Goal: Task Accomplishment & Management: Complete application form

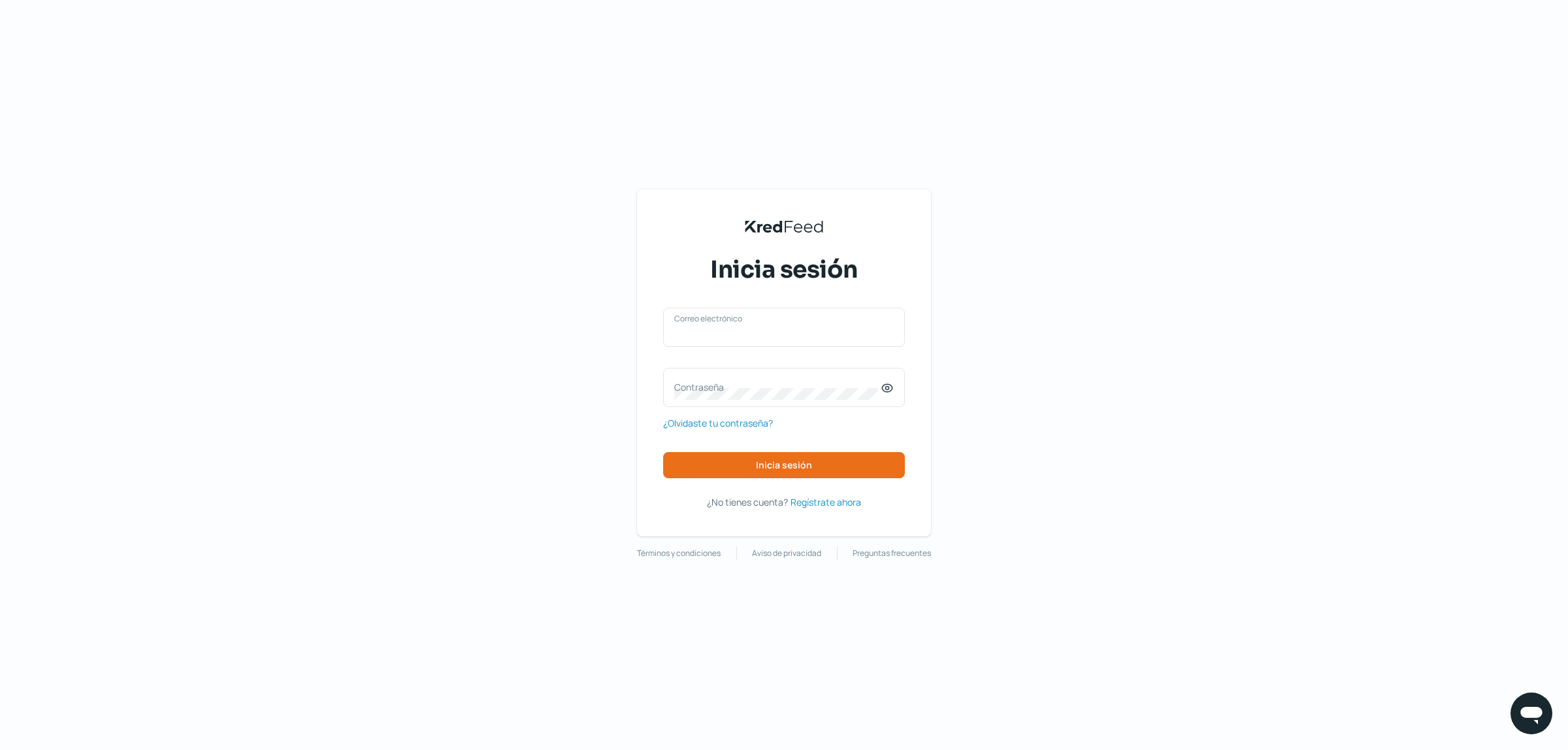
type input "[EMAIL_ADDRESS][DOMAIN_NAME]"
click at [783, 449] on div "[EMAIL_ADDRESS][DOMAIN_NAME] Correo electrónico Contraseña ¿Olvidaste tu contra…" at bounding box center [784, 392] width 242 height 171
click at [770, 464] on span "Inicia sesión" at bounding box center [784, 465] width 56 height 9
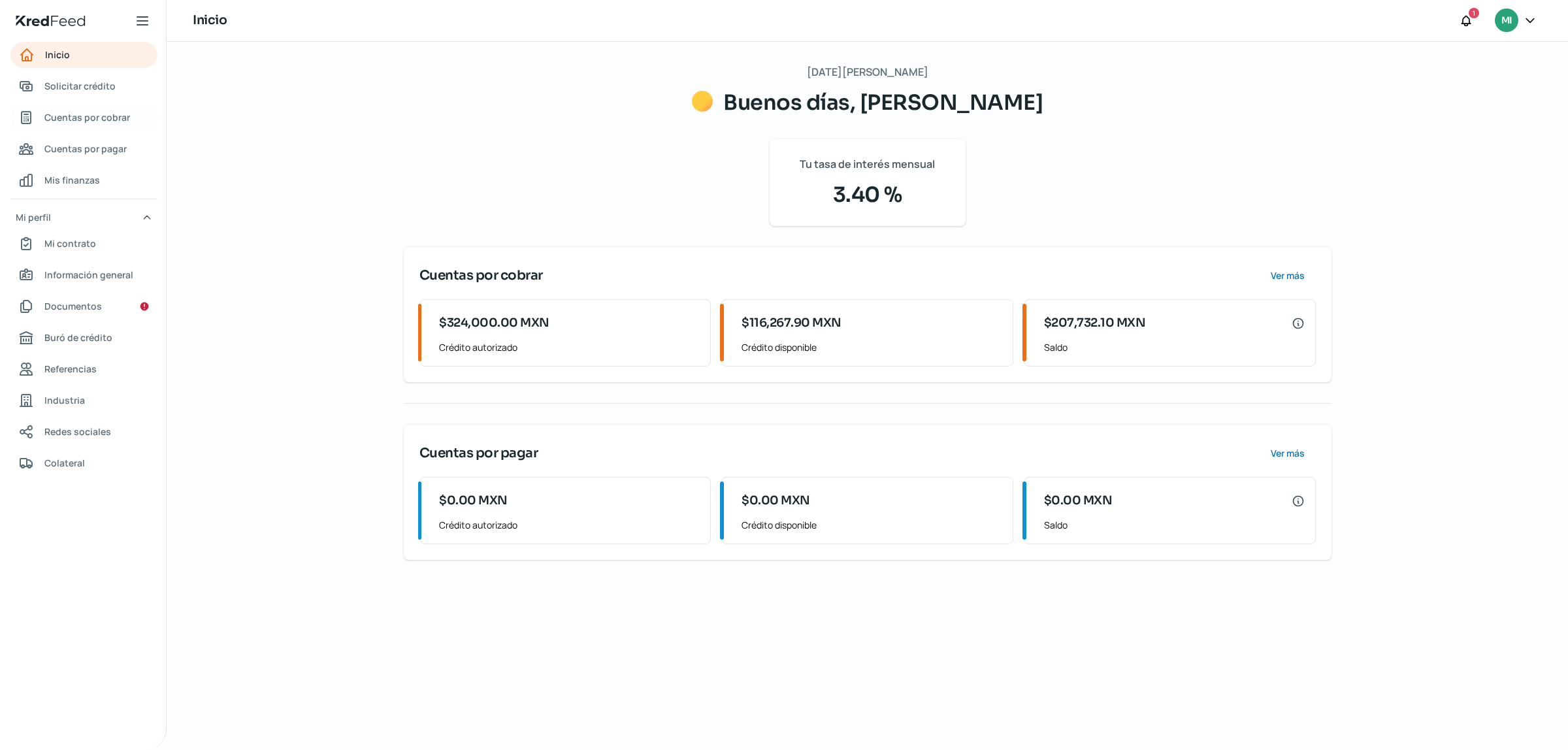
click at [86, 116] on span "Cuentas por cobrar" at bounding box center [88, 117] width 86 height 17
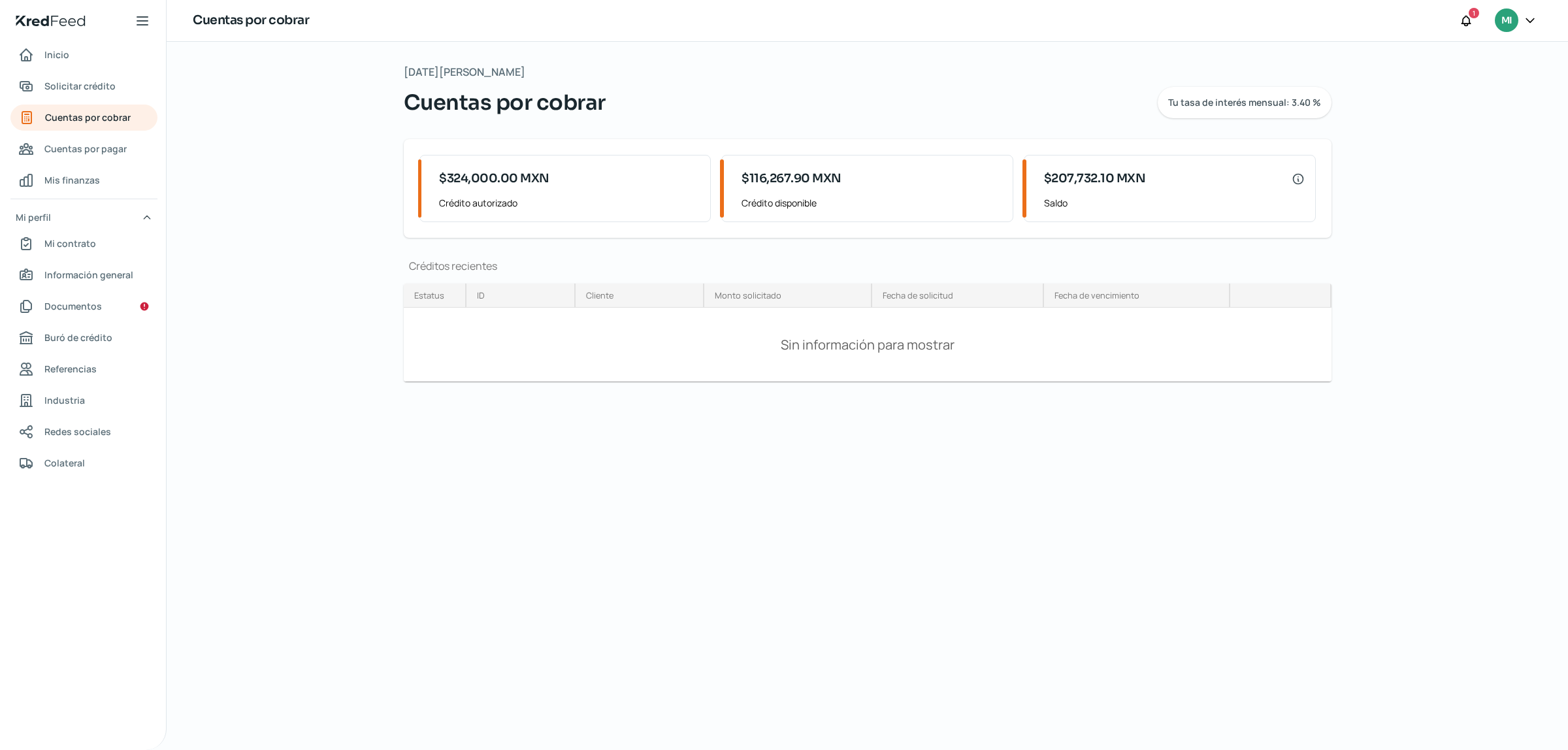
click at [75, 72] on nav "Inicio Solicitar crédito Cuentas por cobrar Cuentas por pagar Mis finanzas Mi p…" at bounding box center [83, 388] width 166 height 692
click at [73, 85] on span "Solicitar crédito" at bounding box center [80, 86] width 71 height 17
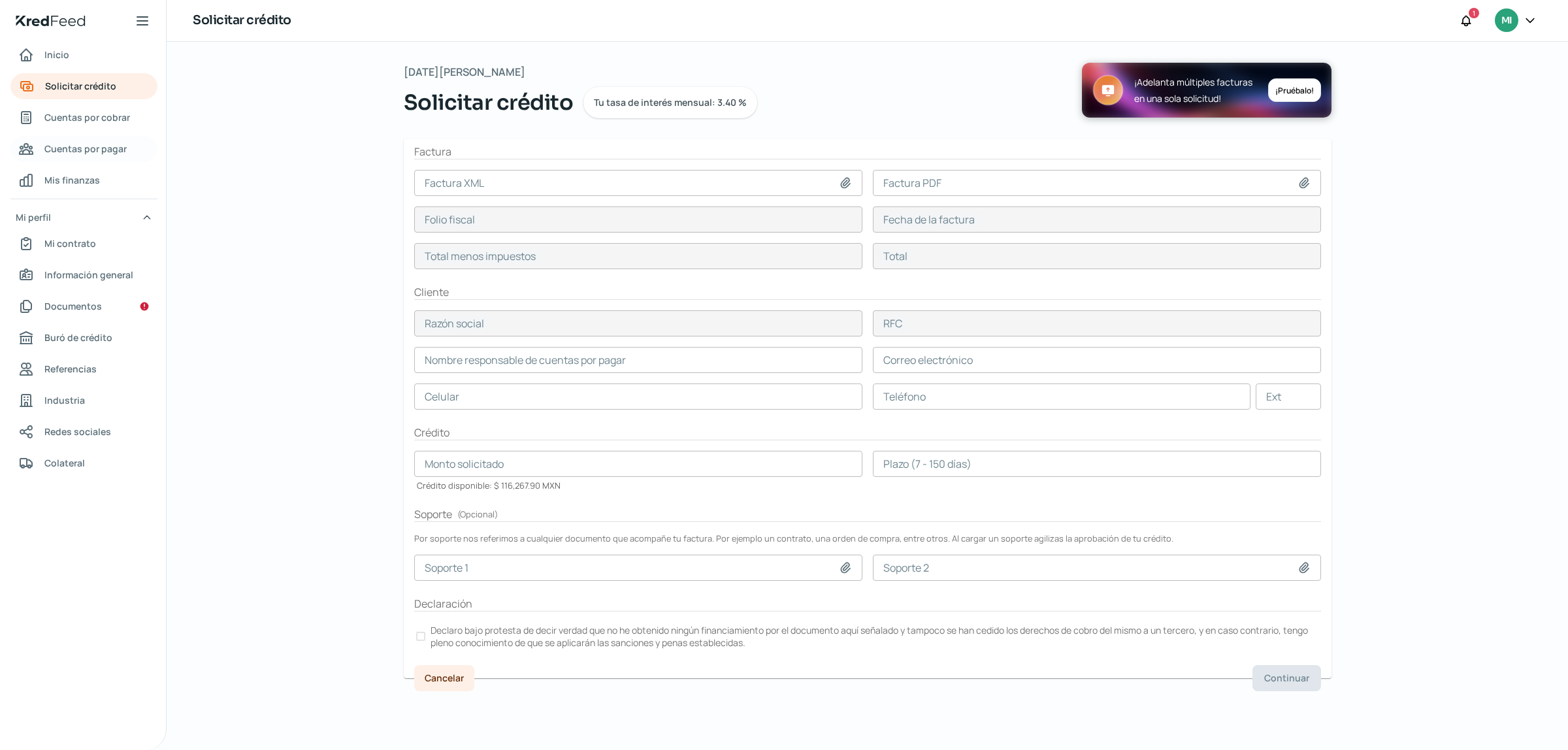
click at [67, 151] on span "Cuentas por pagar" at bounding box center [86, 148] width 82 height 17
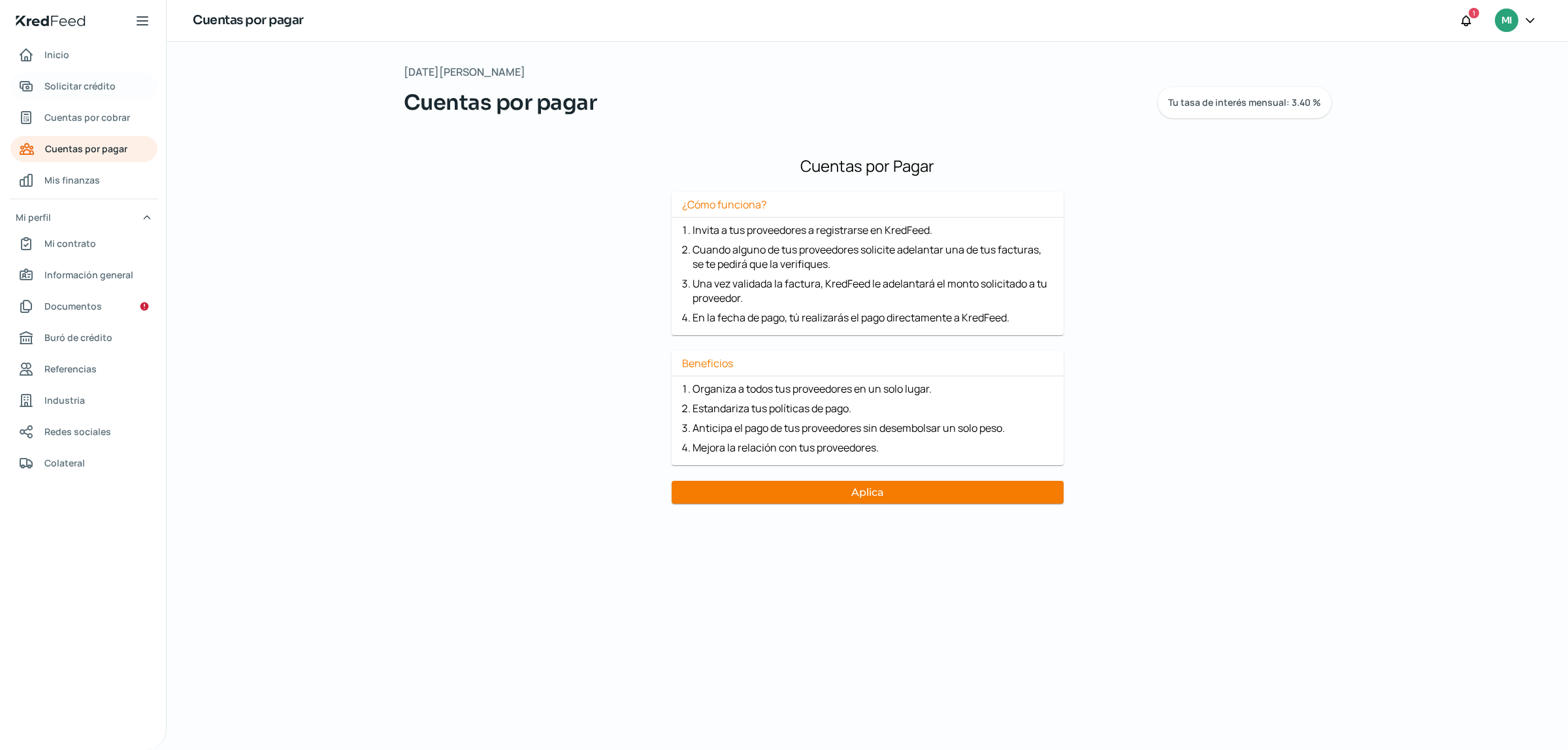
click at [86, 93] on span "Solicitar crédito" at bounding box center [80, 86] width 71 height 17
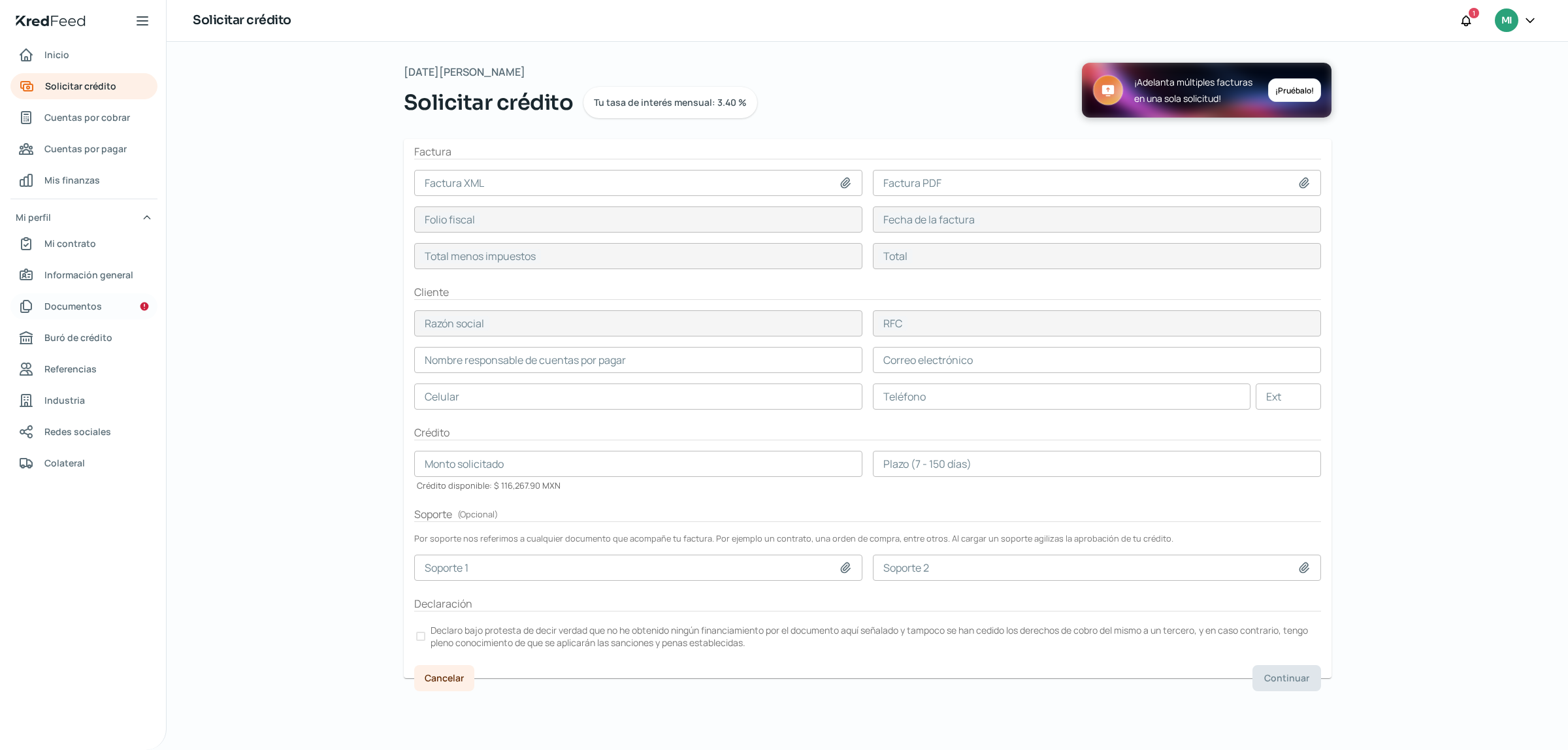
click at [106, 302] on link "Documentos" at bounding box center [84, 306] width 147 height 26
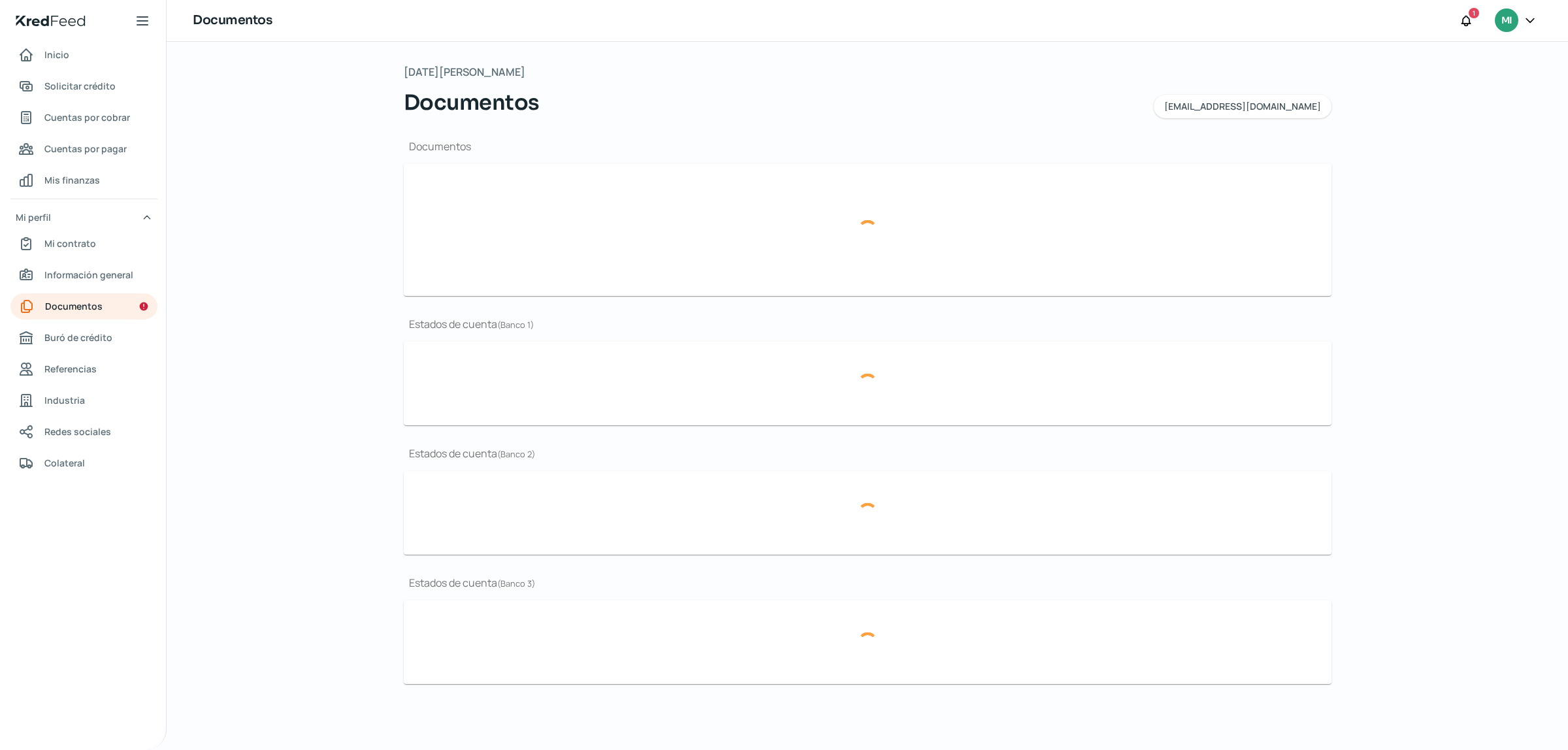
type input "CSF [PERSON_NAME] NOVIEMBRE.pdf"
type input "BROCHURE GIBMA 2025.pdf"
type input "GIBMA_MARCA GUANAJUATO.png"
type input "ESTADOS FINANCIEROS [DATE].pdf"
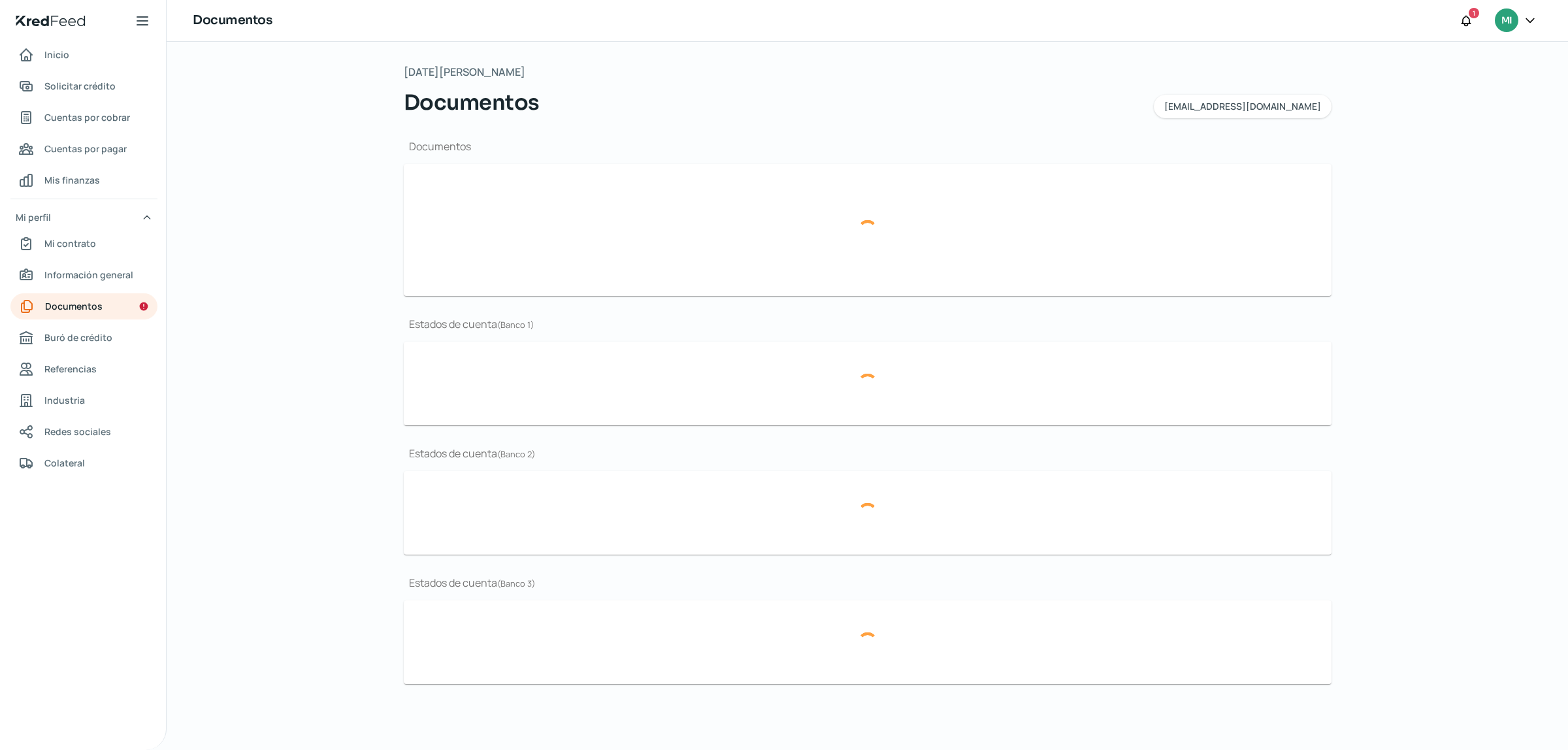
type input "EDO BBVA [DATE].pdf"
type input "EDO CUENTA BBVA [DATE].pdf"
type input "EDO BBVA [DATE].pdf"
type input "EDO CUENTA BBVA [DATE].pdf"
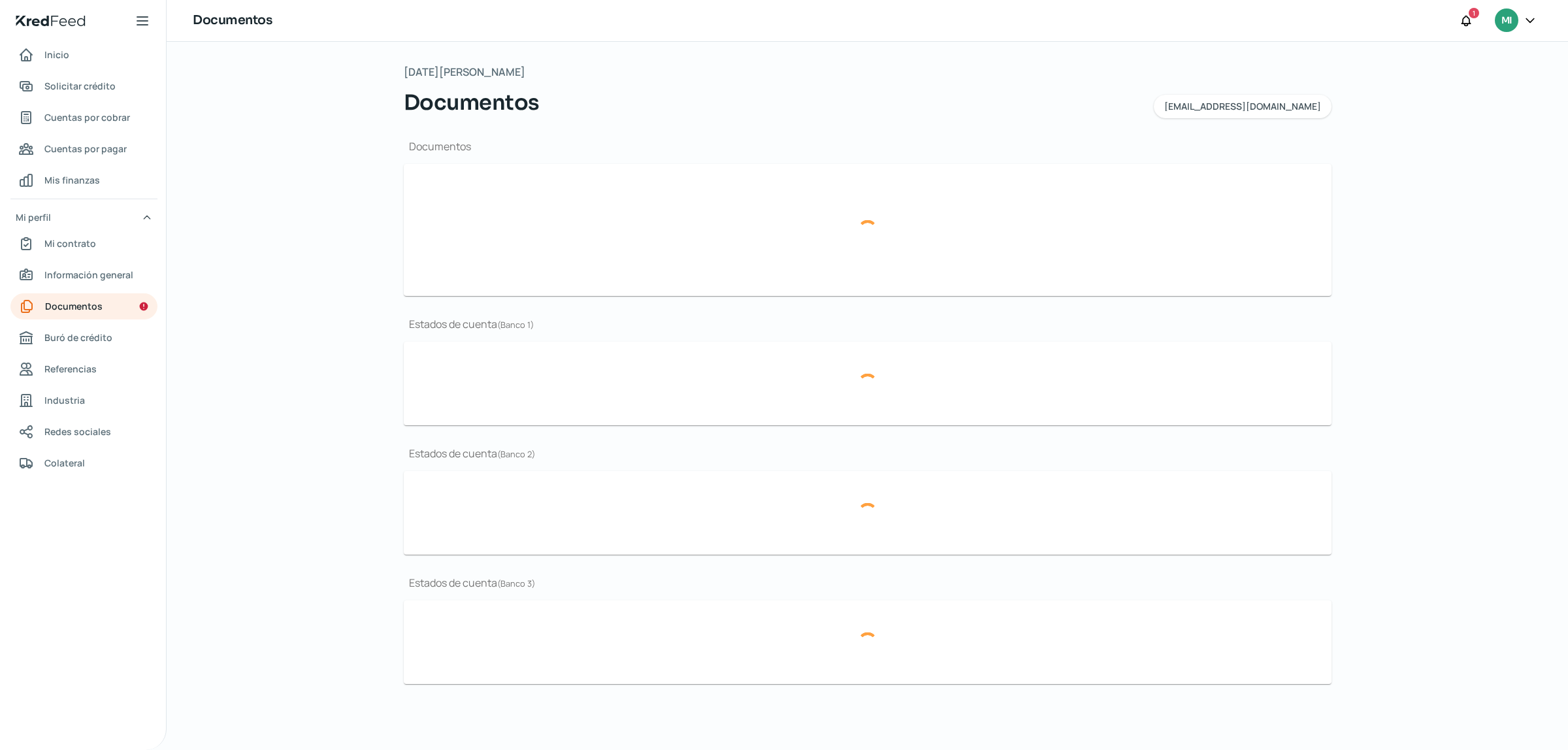
type input "EDO CUENTA BBVA [DATE].pdf"
type input "EDO BBVA [DATE].pdf"
type input "EDO CUENTA BBVA [DATE].pdf"
